Goal: Register for event/course

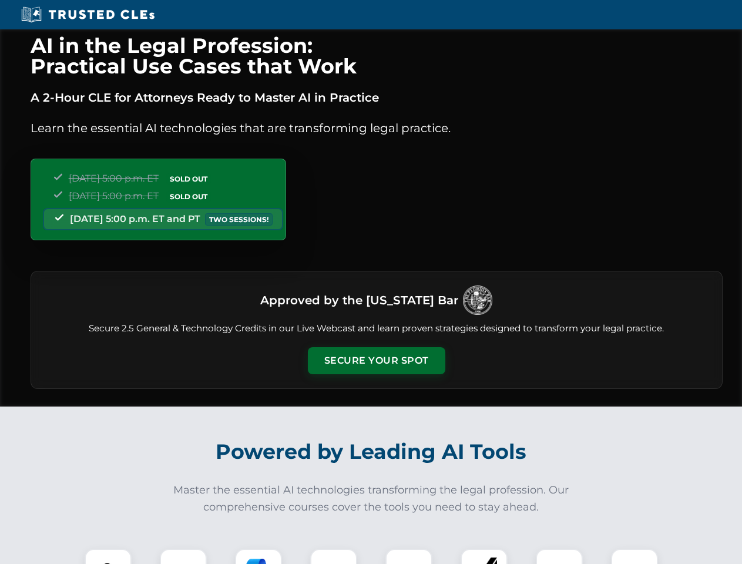
click at [376, 361] on button "Secure Your Spot" at bounding box center [376, 360] width 137 height 27
click at [108, 556] on img at bounding box center [108, 572] width 34 height 34
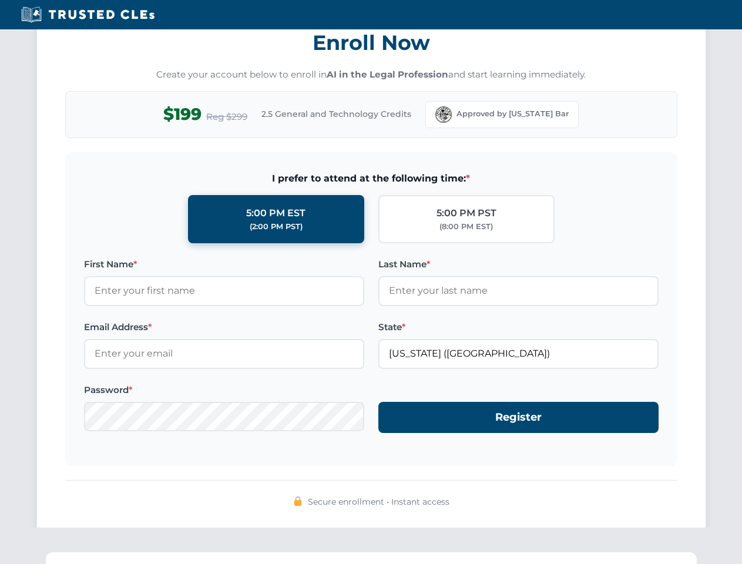
scroll to position [1153, 0]
